Goal: Information Seeking & Learning: Learn about a topic

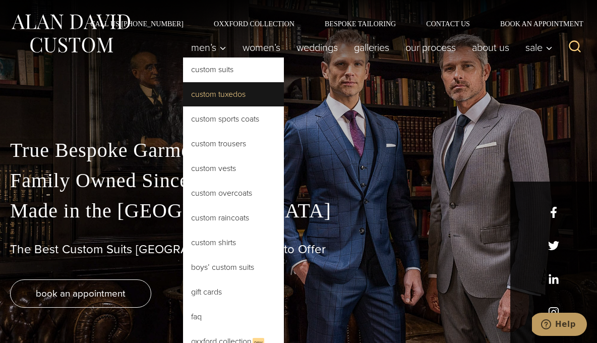
click at [224, 94] on link "Custom Tuxedos" at bounding box center [233, 94] width 101 height 24
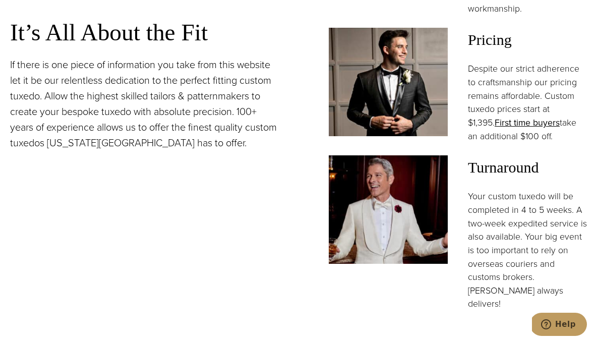
scroll to position [883, 0]
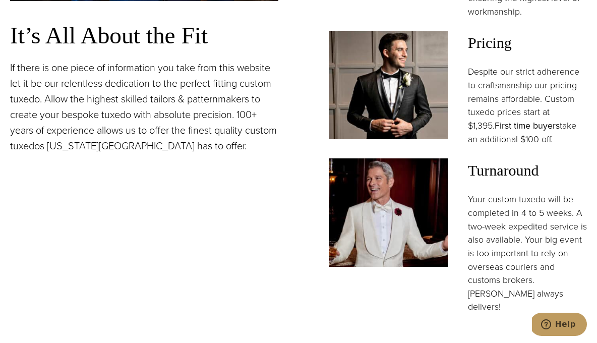
click at [508, 119] on link "First time buyers" at bounding box center [527, 125] width 65 height 13
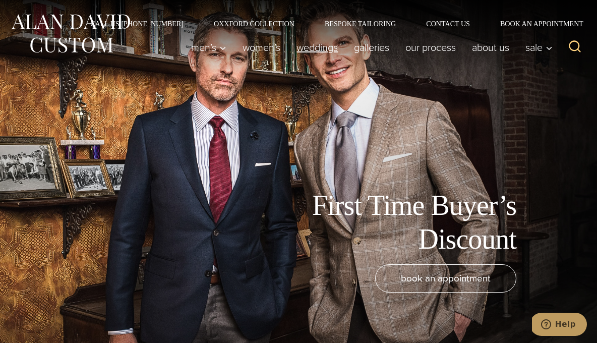
click at [316, 47] on link "weddings" at bounding box center [318, 47] width 58 height 20
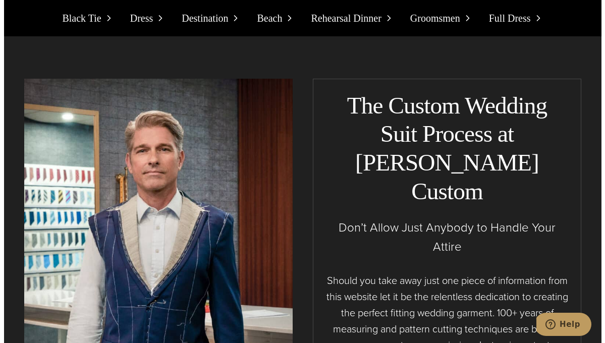
scroll to position [7365, 0]
